Goal: Transaction & Acquisition: Purchase product/service

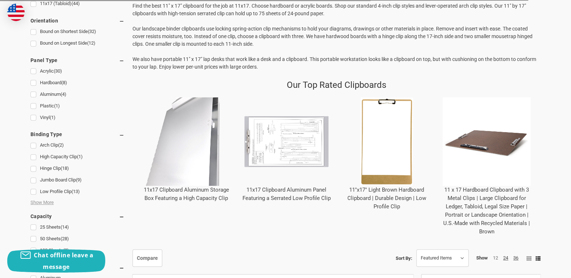
scroll to position [252, 0]
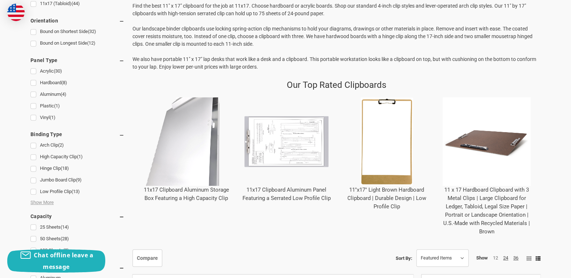
click at [485, 141] on img "11 x 17 Hardboard Clipboard with 3 Metal Clips | Large Clipboard for Ledger, Ta…" at bounding box center [486, 141] width 89 height 89
click at [193, 186] on link "11x17 Clipboard Aluminum Storage Box Featuring a High Capacity Clip" at bounding box center [186, 193] width 85 height 15
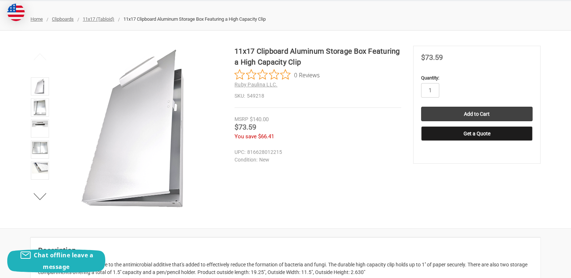
scroll to position [73, 0]
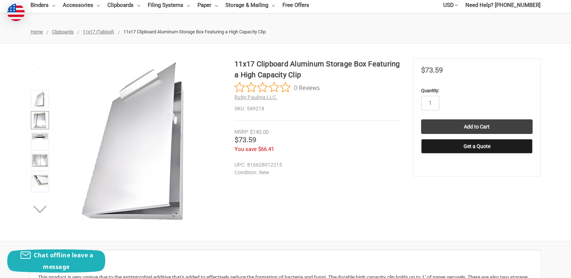
click at [37, 122] on img at bounding box center [40, 120] width 12 height 16
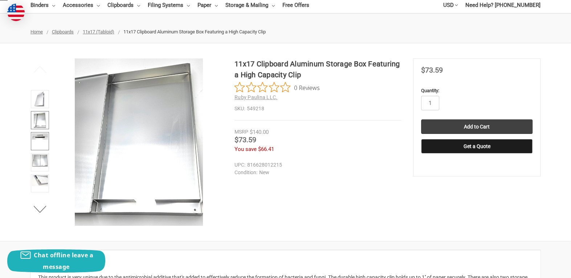
click at [38, 134] on img at bounding box center [40, 136] width 16 height 7
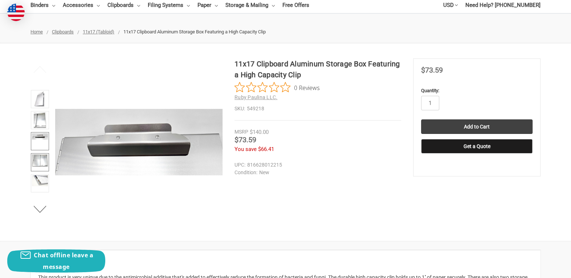
click at [38, 157] on img at bounding box center [40, 160] width 16 height 12
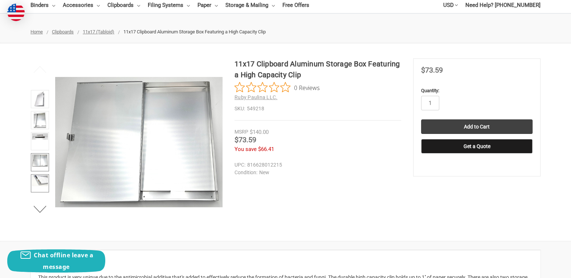
click at [43, 179] on img at bounding box center [40, 180] width 16 height 11
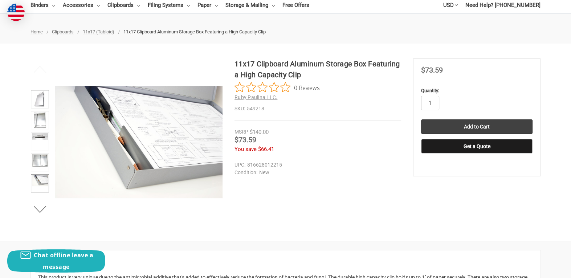
click at [41, 98] on img at bounding box center [39, 99] width 11 height 16
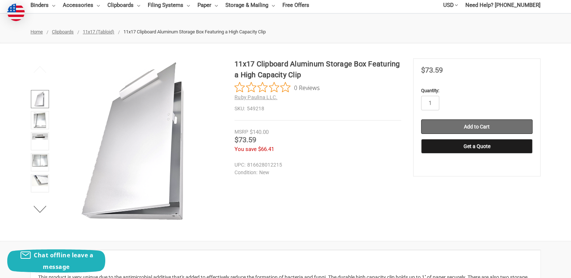
click at [495, 126] on input "Add to Cart" at bounding box center [476, 126] width 111 height 15
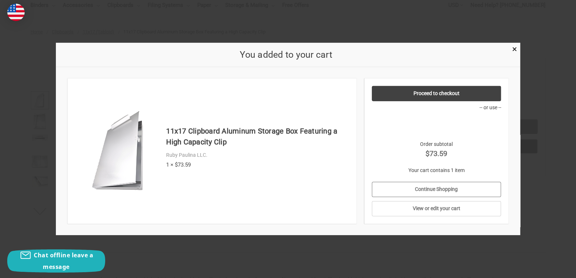
click at [464, 185] on link "Continue Shopping" at bounding box center [437, 189] width 130 height 15
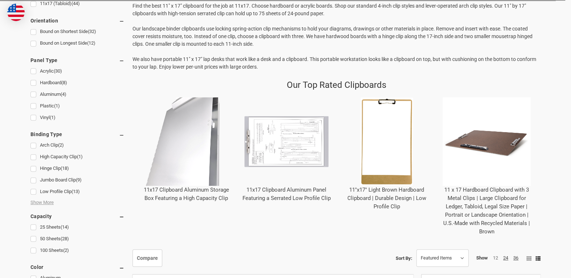
click at [471, 141] on img "11 x 17 Hardboard Clipboard with 3 Metal Clips | Large Clipboard for Ledger, Ta…" at bounding box center [486, 141] width 89 height 89
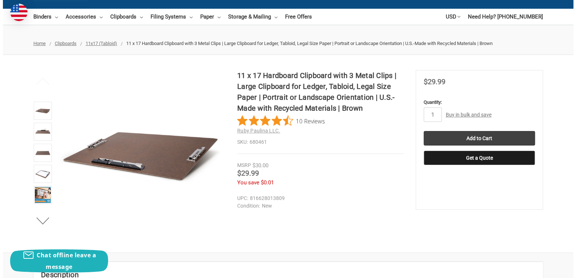
scroll to position [73, 0]
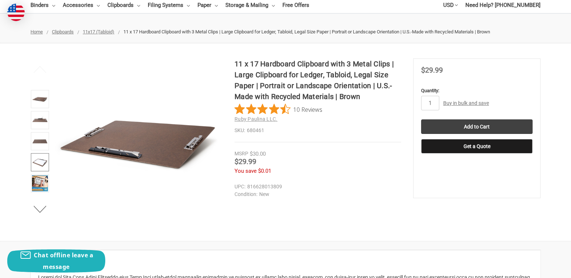
click at [39, 160] on img at bounding box center [40, 162] width 16 height 16
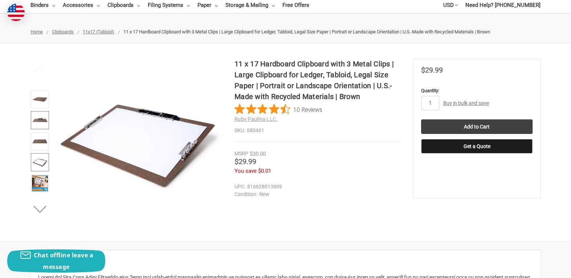
click at [41, 120] on img at bounding box center [40, 120] width 16 height 16
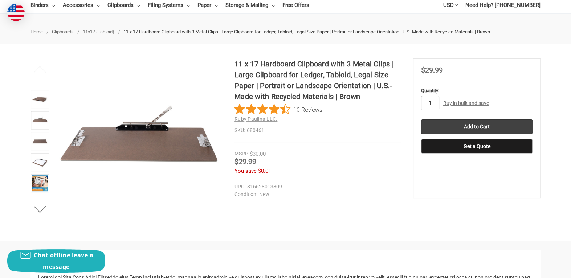
click at [431, 102] on input "1" at bounding box center [430, 103] width 18 height 15
type input "3"
click at [436, 129] on input "Add to Cart" at bounding box center [476, 126] width 111 height 15
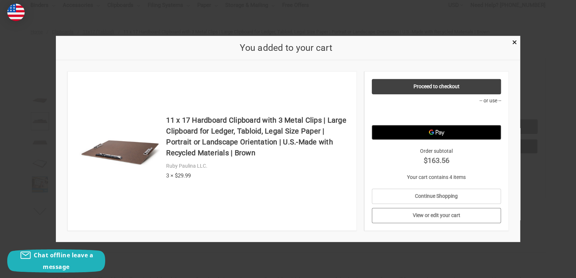
click at [429, 215] on link "View or edit your cart" at bounding box center [437, 215] width 130 height 15
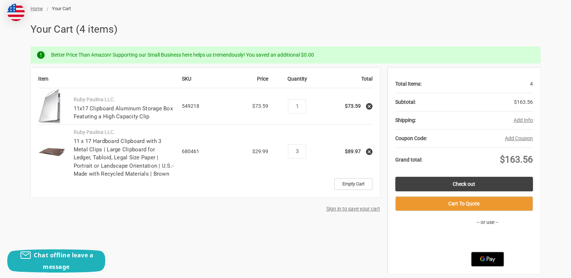
scroll to position [109, 0]
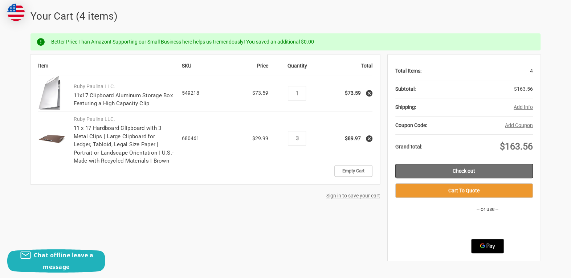
click at [445, 172] on link "Check out" at bounding box center [464, 171] width 138 height 15
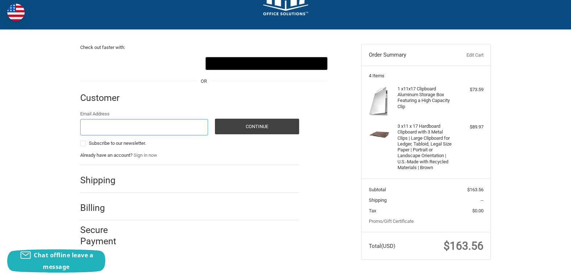
scroll to position [38, 0]
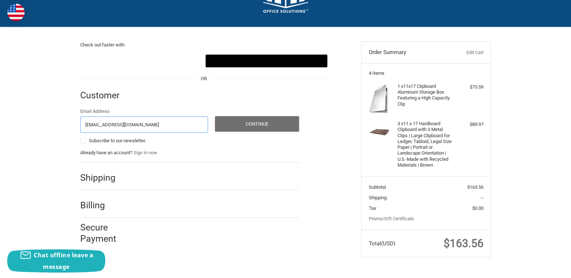
type input "jeremp19@gmail.com"
click at [253, 126] on button "Continue" at bounding box center [257, 124] width 84 height 16
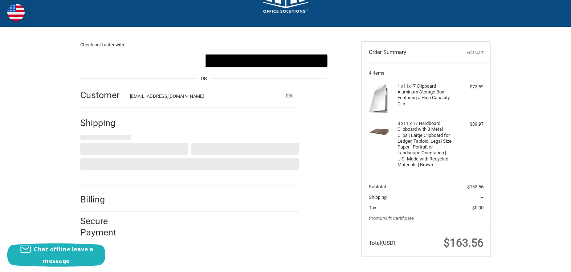
select select "US"
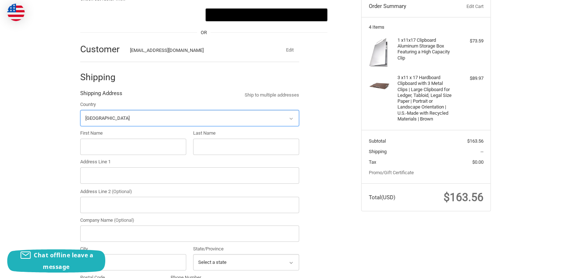
scroll to position [90, 0]
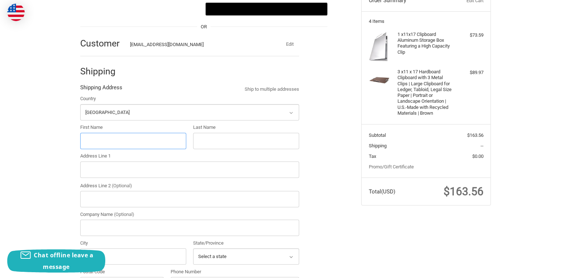
click at [111, 141] on input "First Name" at bounding box center [133, 141] width 106 height 16
type input "Jeremy"
type input "Pickett"
type input "903 N Pine"
type input "Sparta"
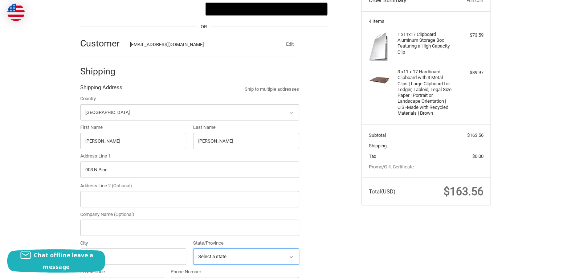
select select "IL"
type input "62286"
click at [122, 171] on input "903 N Pine" at bounding box center [189, 169] width 219 height 16
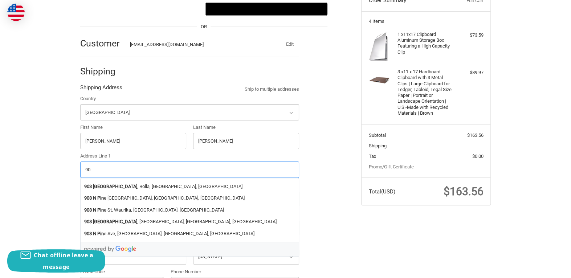
type input "9"
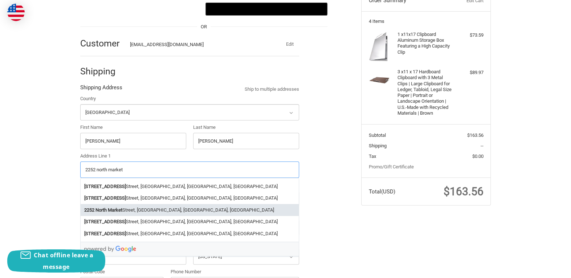
click at [125, 205] on li "2252 North Market Street, Sparta, IL, USA" at bounding box center [190, 210] width 218 height 12
type input "2252 North Market Street"
select select "IL"
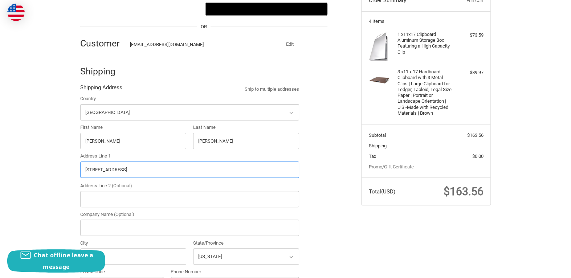
click at [143, 169] on input "2252 North Market Street" at bounding box center [189, 169] width 219 height 16
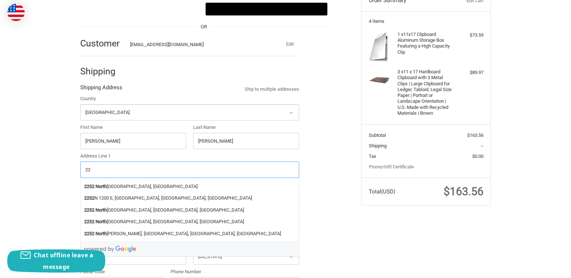
type input "2"
type input "p"
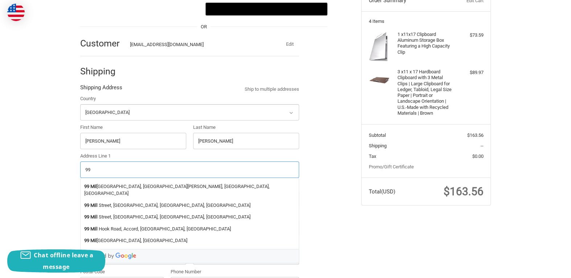
type input "9"
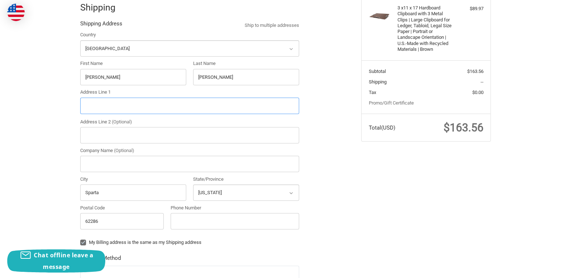
scroll to position [162, 0]
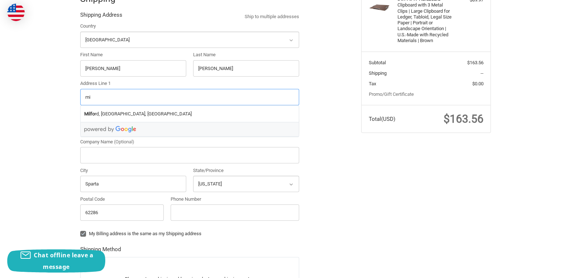
type input "m"
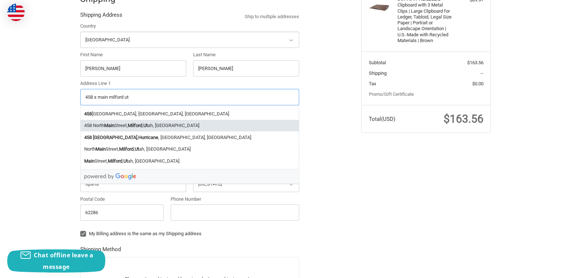
click at [127, 127] on li "458 North Main Street, Milford , Ut ah, USA" at bounding box center [190, 126] width 218 height 12
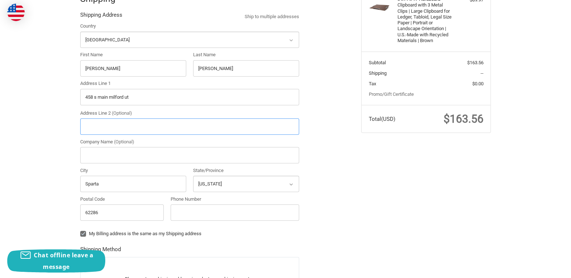
type input "458 North Main Street"
type input "Milford"
type input "84751"
select select "UT"
click at [146, 98] on input "458 North Main Street" at bounding box center [189, 97] width 219 height 16
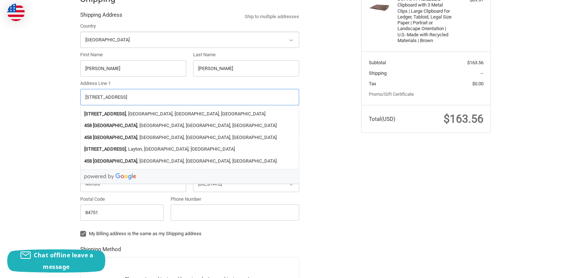
type input "458 North Main Street"
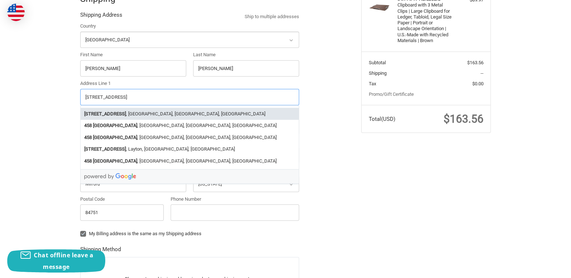
click at [142, 110] on li "458 North Main Street , Milford, UT, USA" at bounding box center [190, 114] width 218 height 12
select select "UT"
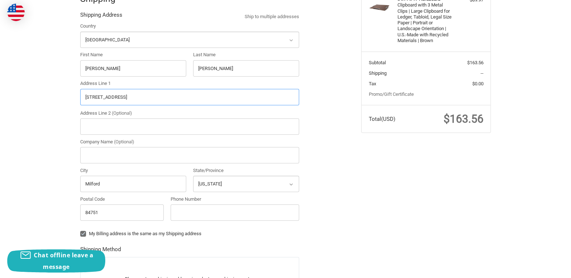
click at [142, 96] on input "458 North Main Street" at bounding box center [189, 97] width 219 height 16
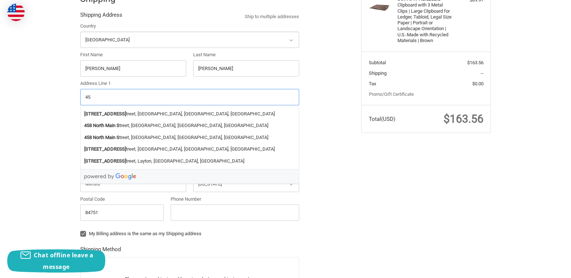
type input "4"
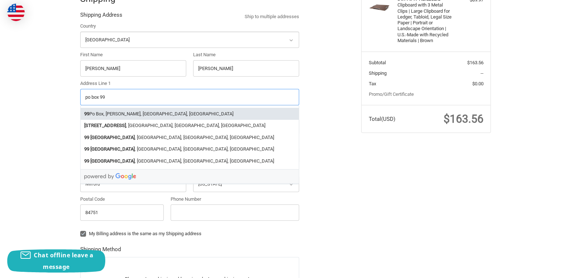
type input "po box 99"
click at [329, 134] on div "Check out faster with: @import url(//fonts.googleapis.com/css?family=Google+San…" at bounding box center [215, 164] width 281 height 522
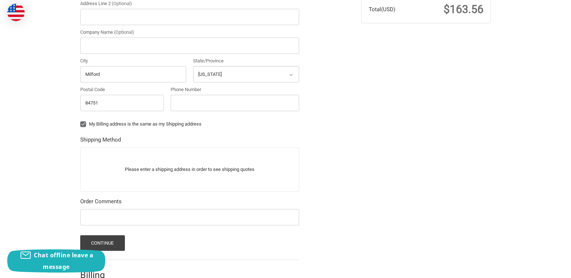
scroll to position [307, 0]
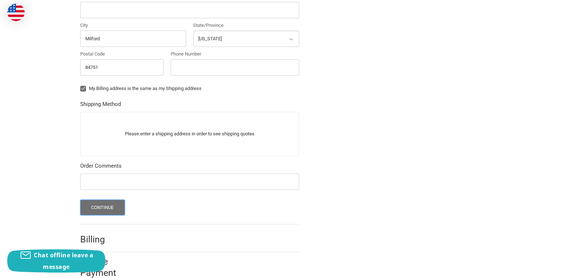
click at [114, 201] on button "Continue" at bounding box center [102, 208] width 45 height 16
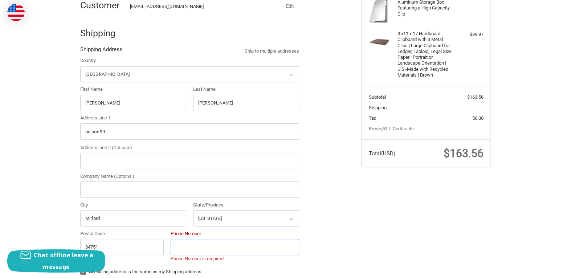
scroll to position [162, 0]
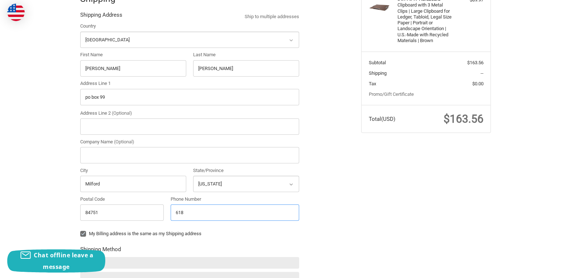
type input "6187082703"
type input "Sparta"
select select "IL"
type input "62286"
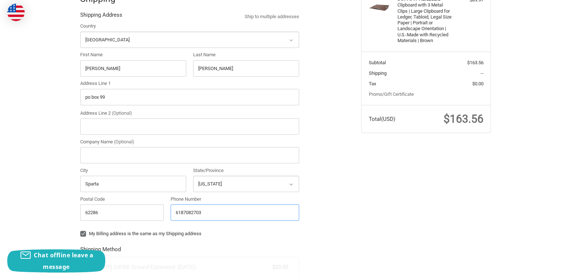
radio input "true"
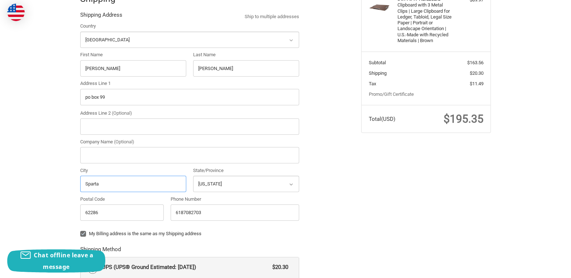
click at [159, 186] on input "Sparta" at bounding box center [133, 184] width 106 height 16
type input "Milford"
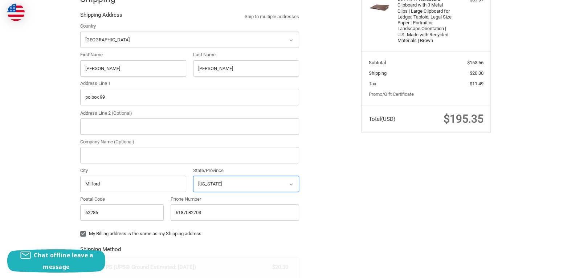
click at [246, 188] on select "Select a state Alabama Alaska American Samoa Arizona Arkansas Armed Forces Amer…" at bounding box center [246, 184] width 106 height 16
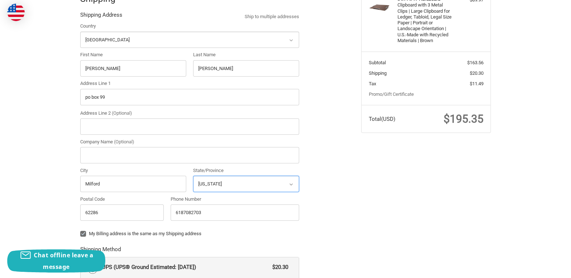
select select "UT"
click at [193, 176] on select "Select a state Alabama Alaska American Samoa Arizona Arkansas Armed Forces Amer…" at bounding box center [246, 184] width 106 height 16
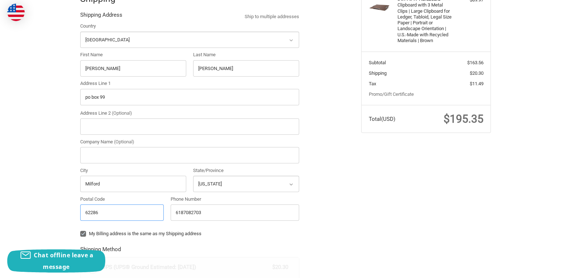
click at [137, 215] on input "62286" at bounding box center [121, 212] width 83 height 16
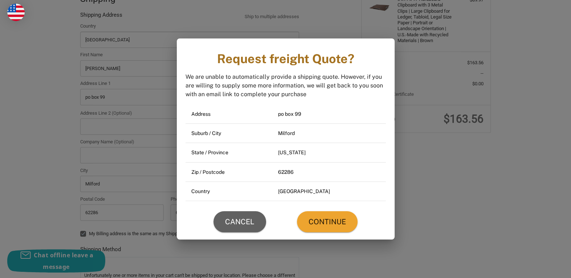
click at [240, 218] on span "Cancel" at bounding box center [239, 221] width 29 height 7
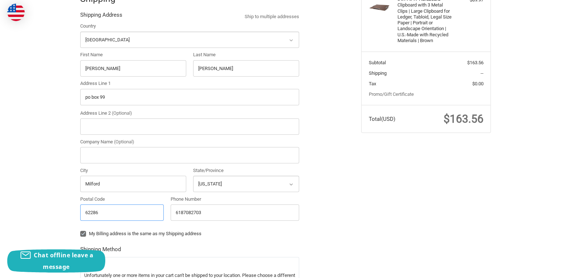
click at [103, 212] on input "62286" at bounding box center [121, 212] width 83 height 16
type input "84751"
radio input "true"
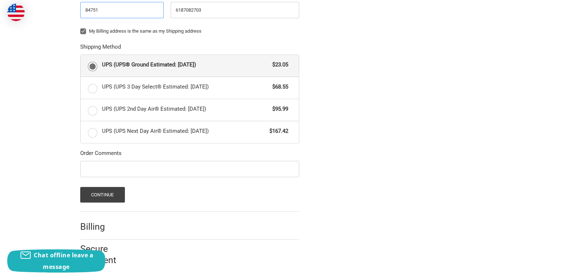
scroll to position [366, 0]
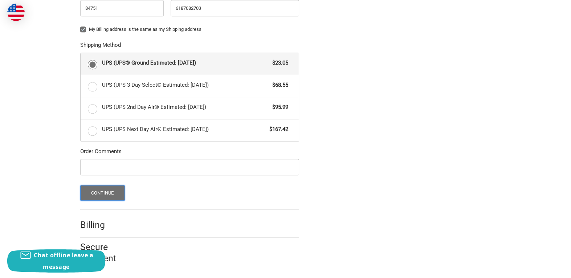
click at [92, 193] on button "Continue" at bounding box center [102, 193] width 45 height 16
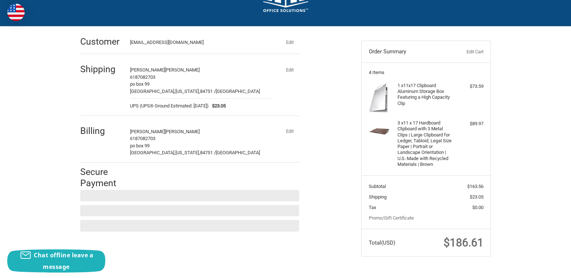
scroll to position [38, 0]
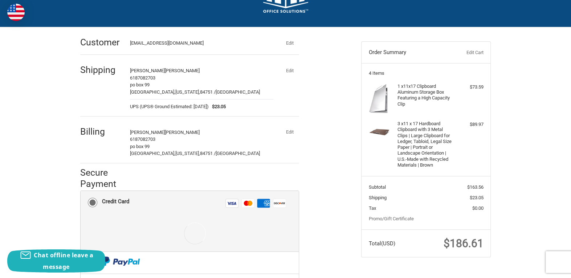
click at [98, 131] on h2 "Billing" at bounding box center [101, 131] width 42 height 11
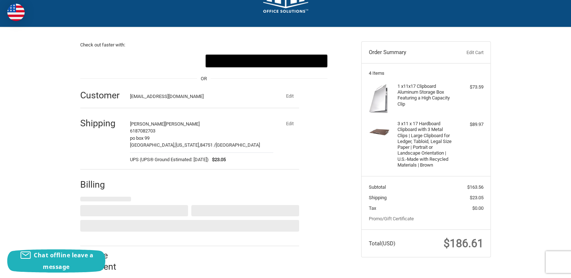
select select "US"
select select "UT"
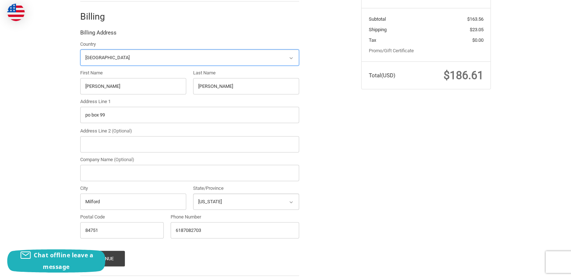
scroll to position [207, 0]
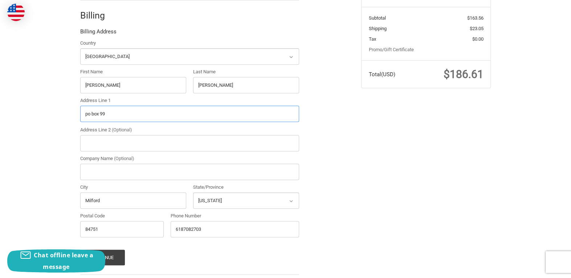
click at [122, 115] on input "po box 99" at bounding box center [189, 114] width 219 height 16
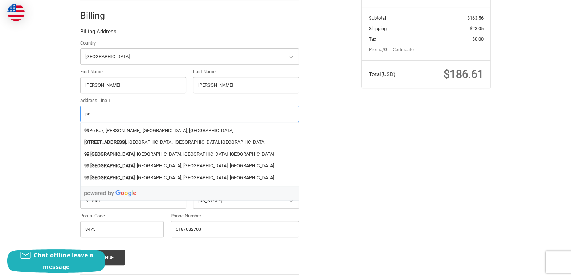
type input "p"
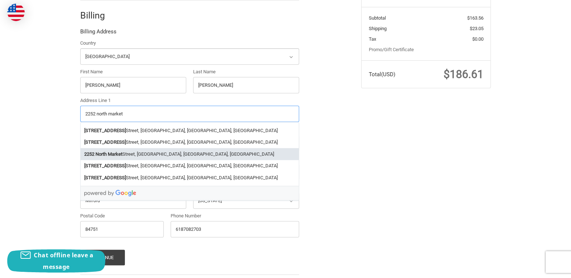
click at [130, 155] on li "2252 North Market Street, Sparta, IL, USA" at bounding box center [190, 154] width 218 height 12
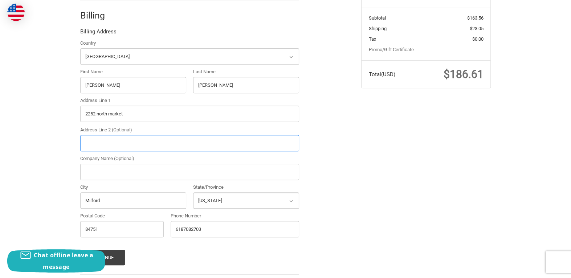
type input "2252 North Market Street"
type input "Sparta"
select select "IL"
type input "62286"
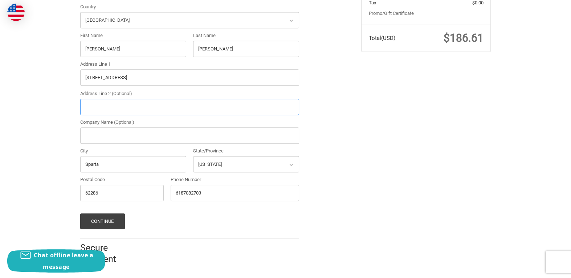
scroll to position [245, 0]
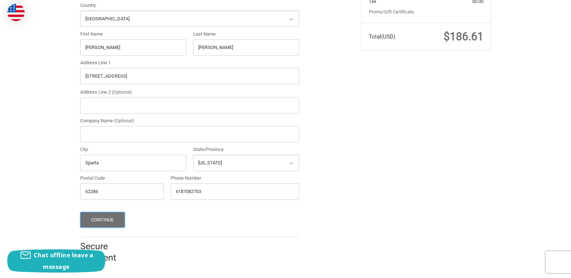
click at [112, 215] on button "Continue" at bounding box center [102, 220] width 45 height 16
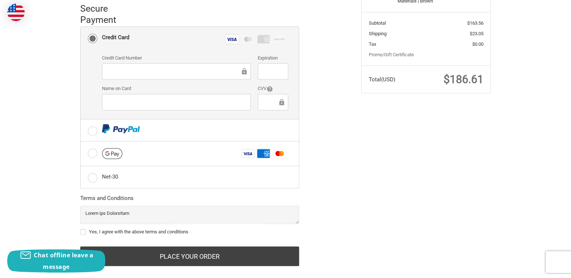
scroll to position [212, 0]
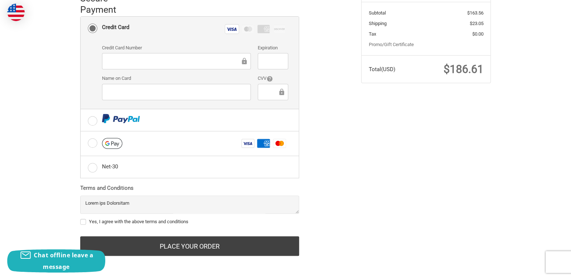
click at [86, 221] on label "Yes, I agree with the above terms and conditions" at bounding box center [189, 222] width 219 height 6
click at [81, 218] on input "Yes, I agree with the above terms and conditions" at bounding box center [80, 218] width 0 height 0
checkbox input "true"
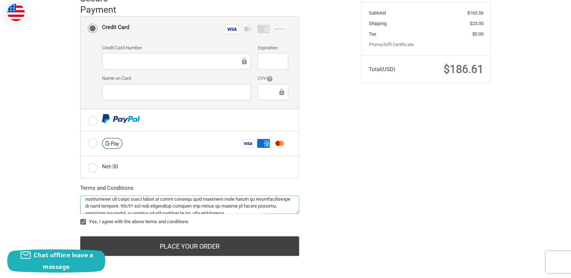
scroll to position [188, 0]
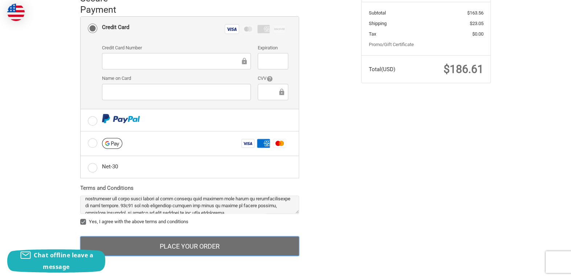
click at [215, 244] on button "Place Your Order" at bounding box center [189, 246] width 219 height 20
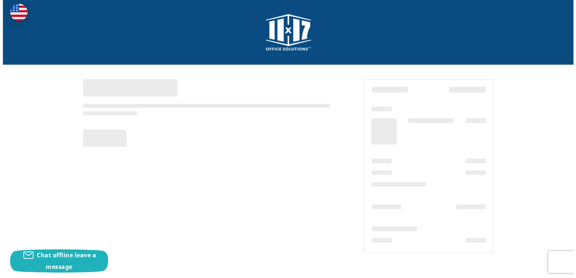
scroll to position [0, 0]
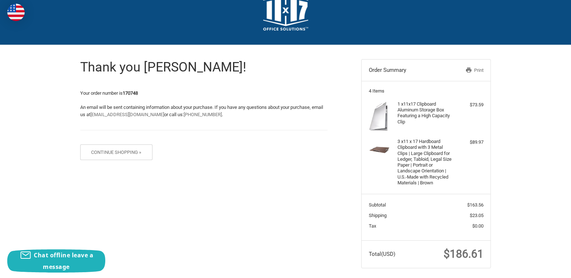
scroll to position [31, 0]
